Goal: Task Accomplishment & Management: Use online tool/utility

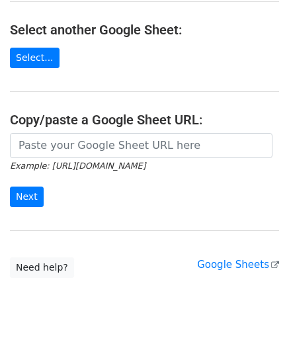
scroll to position [173, 0]
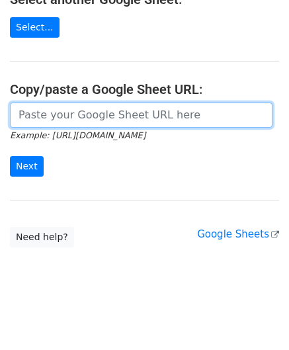
click at [52, 111] on input "url" at bounding box center [141, 115] width 263 height 25
paste input "[URL][DOMAIN_NAME]"
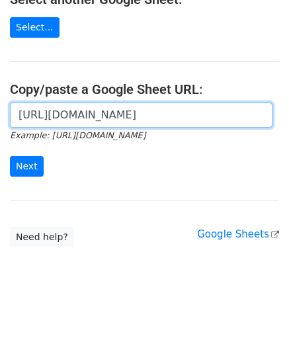
scroll to position [0, 275]
type input "[URL][DOMAIN_NAME]"
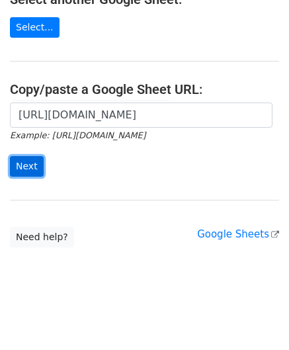
click at [30, 162] on input "Next" at bounding box center [27, 166] width 34 height 21
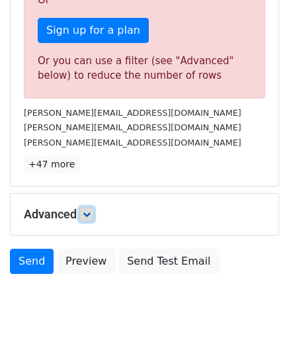
click at [93, 209] on link at bounding box center [86, 214] width 15 height 15
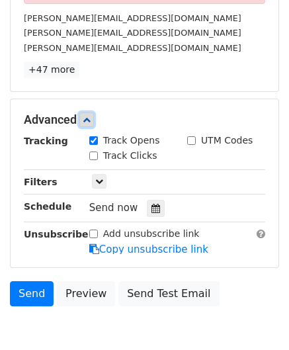
scroll to position [547, 0]
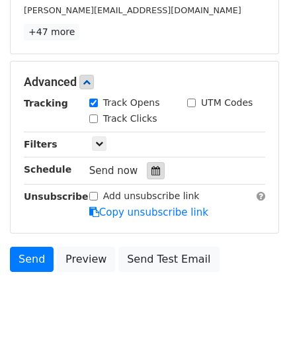
click at [152, 167] on icon at bounding box center [156, 170] width 9 height 9
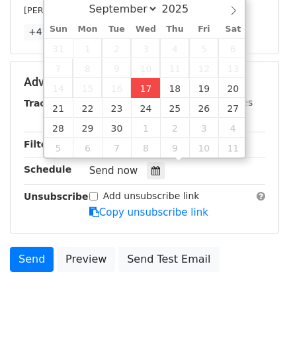
type input "2025-09-17 12:00"
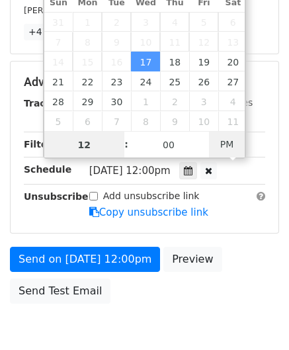
paste input "3"
type input "3"
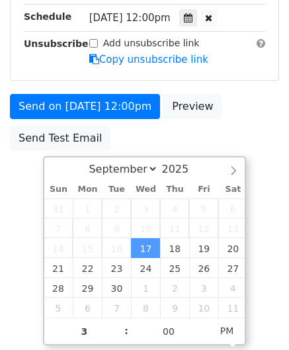
type input "2025-09-17 15:00"
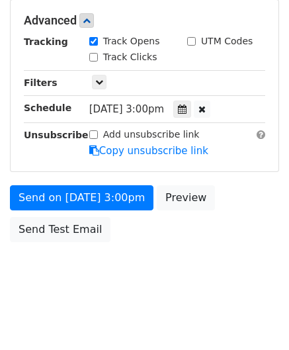
scroll to position [607, 0]
